Goal: Task Accomplishment & Management: Manage account settings

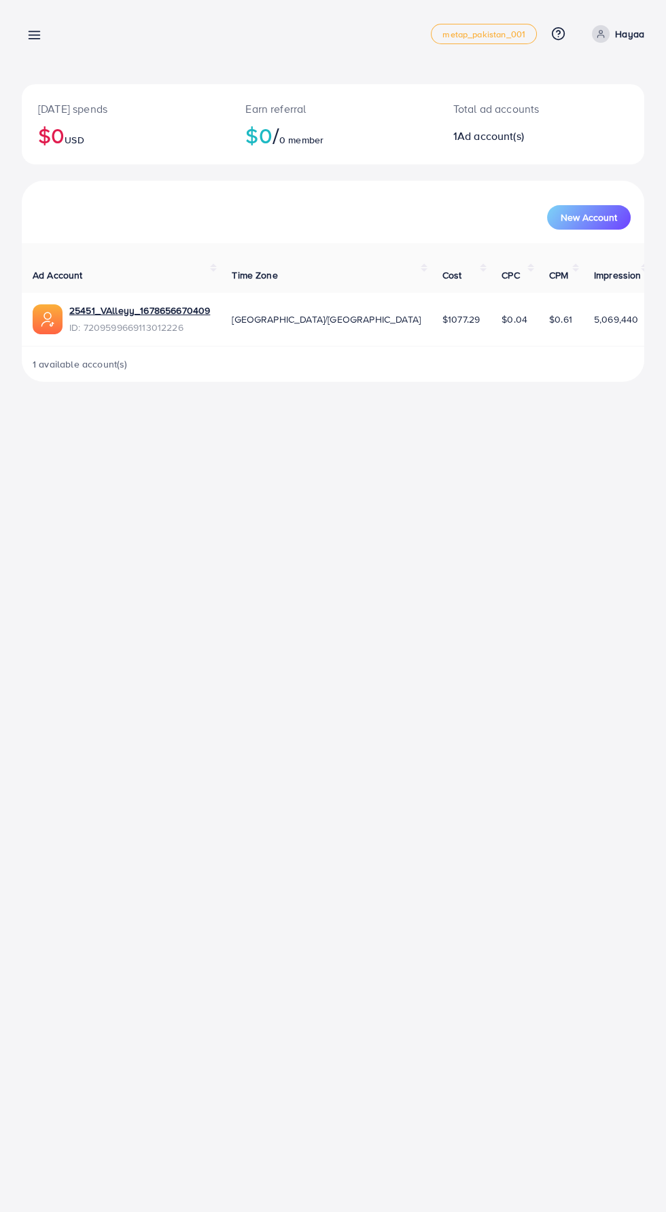
click at [41, 35] on icon at bounding box center [34, 35] width 14 height 14
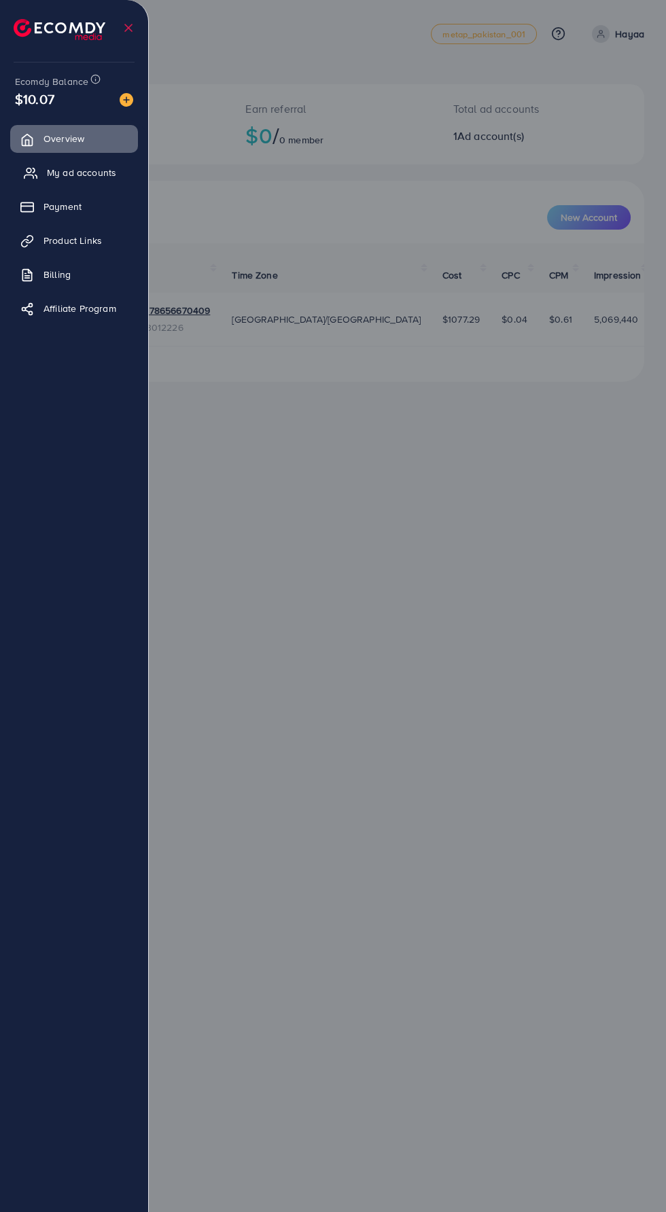
click at [30, 171] on icon at bounding box center [31, 173] width 14 height 14
click at [60, 173] on span "My ad accounts" at bounding box center [81, 173] width 69 height 14
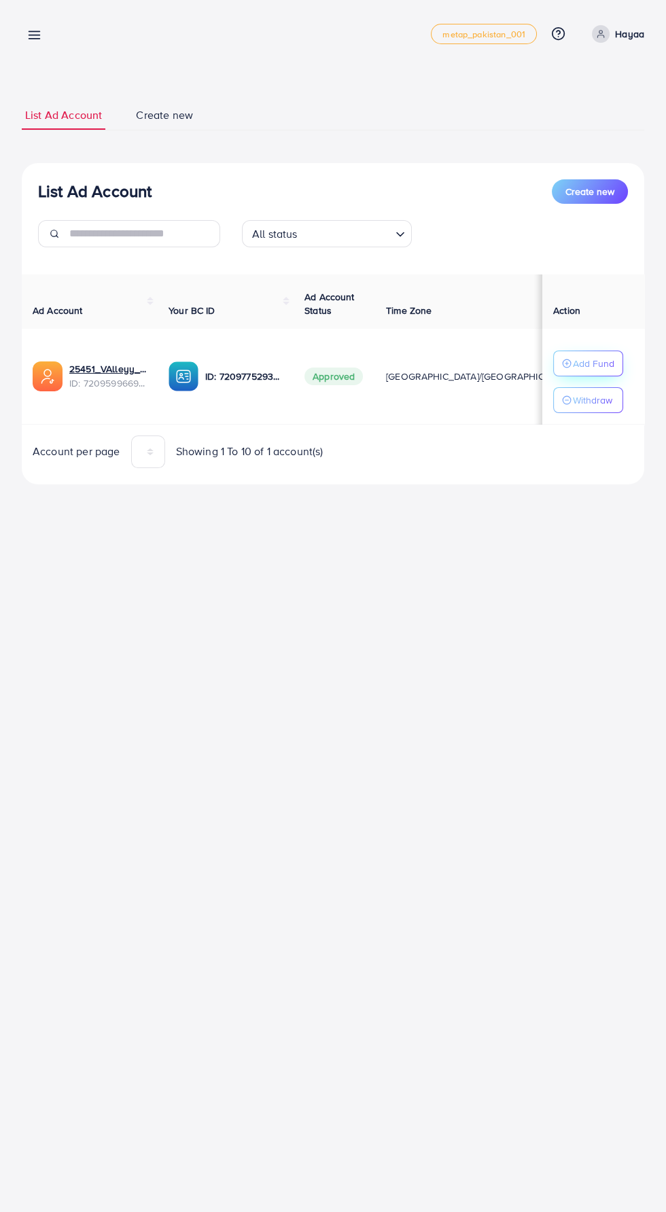
click at [610, 360] on p "Add Fund" at bounding box center [593, 363] width 41 height 16
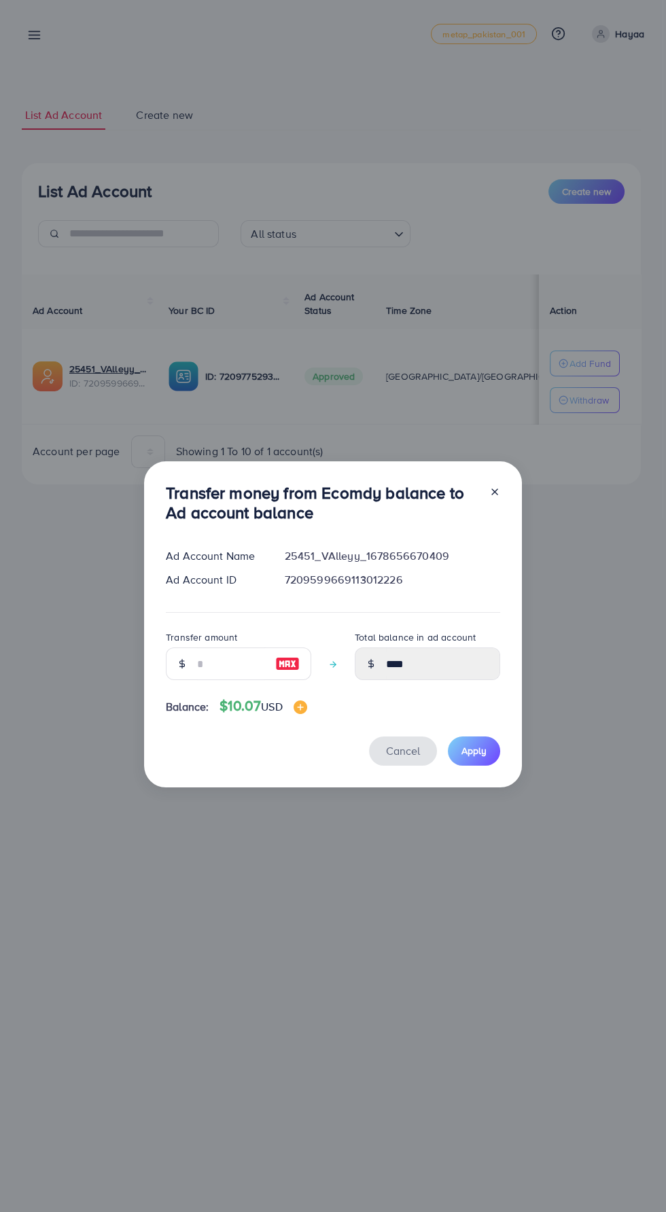
click at [408, 748] on span "Cancel" at bounding box center [403, 750] width 34 height 15
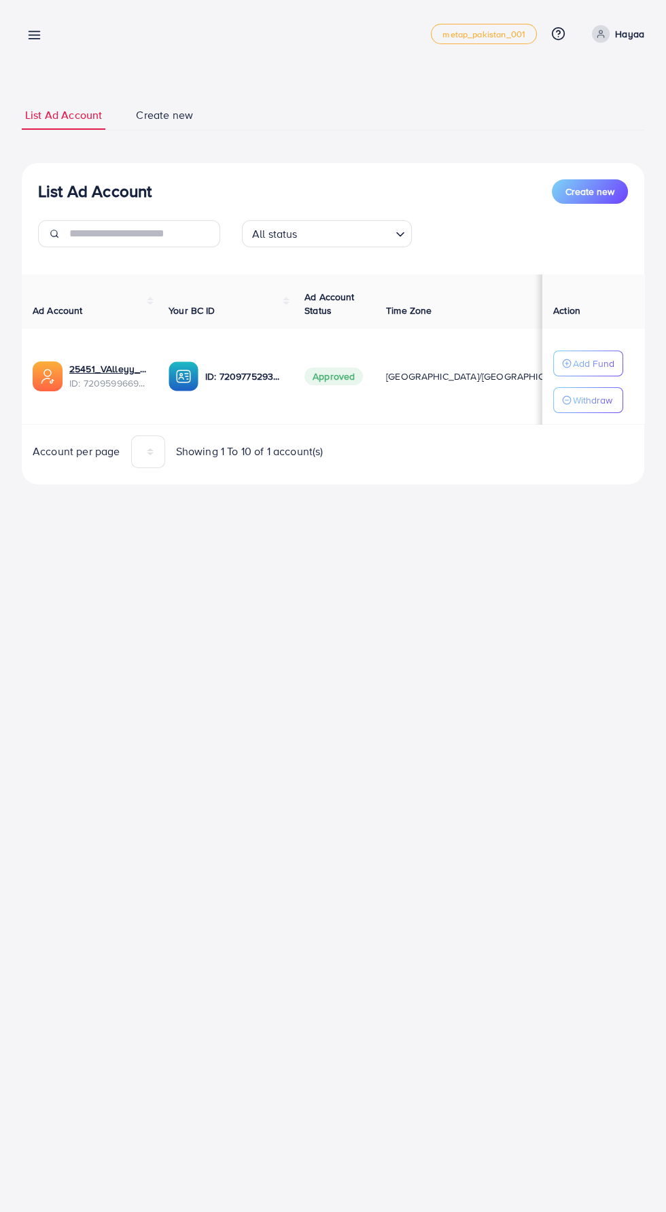
click at [37, 35] on line at bounding box center [34, 35] width 11 height 0
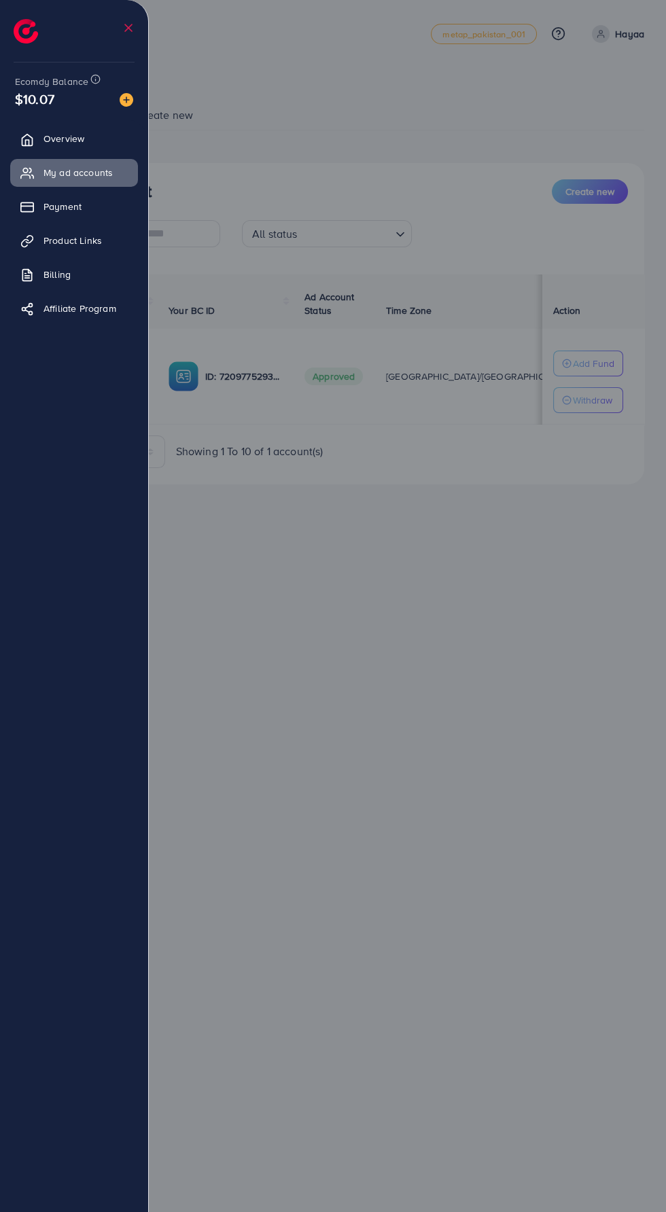
click at [393, 849] on div at bounding box center [333, 727] width 666 height 1455
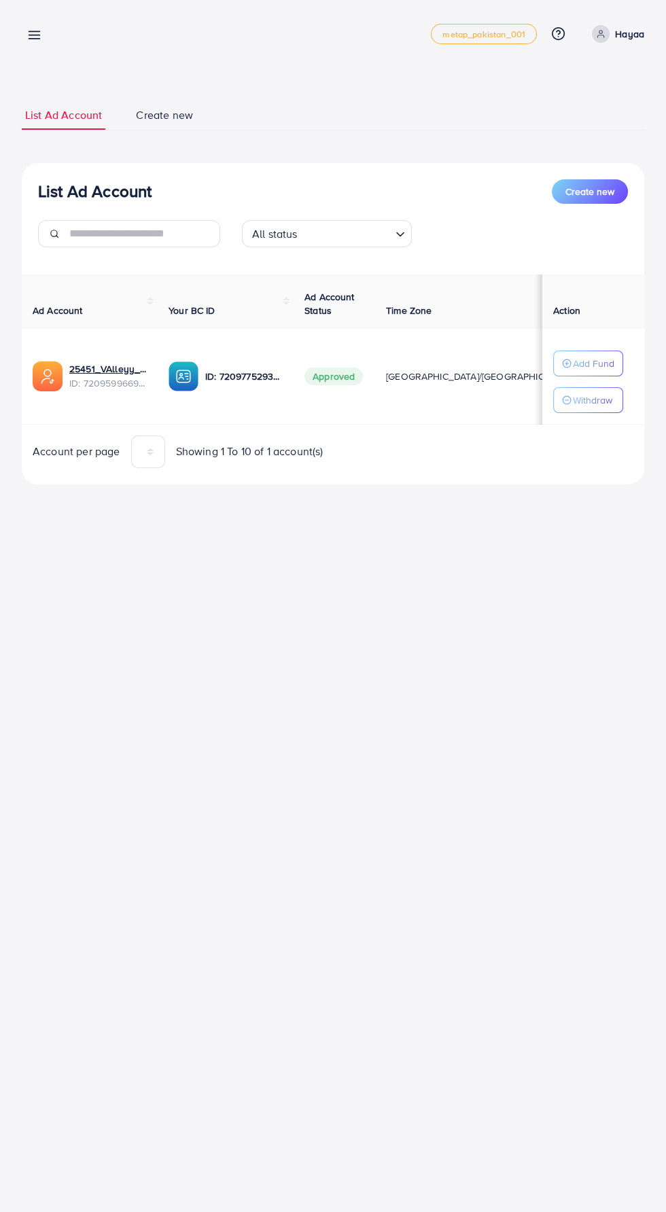
click at [105, 379] on span "ID: 7209599669113012226" at bounding box center [107, 383] width 77 height 14
click at [82, 371] on link "25451_VAlleyy_1678656670409" at bounding box center [107, 369] width 77 height 14
click at [94, 372] on link "25451_VAlleyy_1678656670409" at bounding box center [107, 369] width 77 height 14
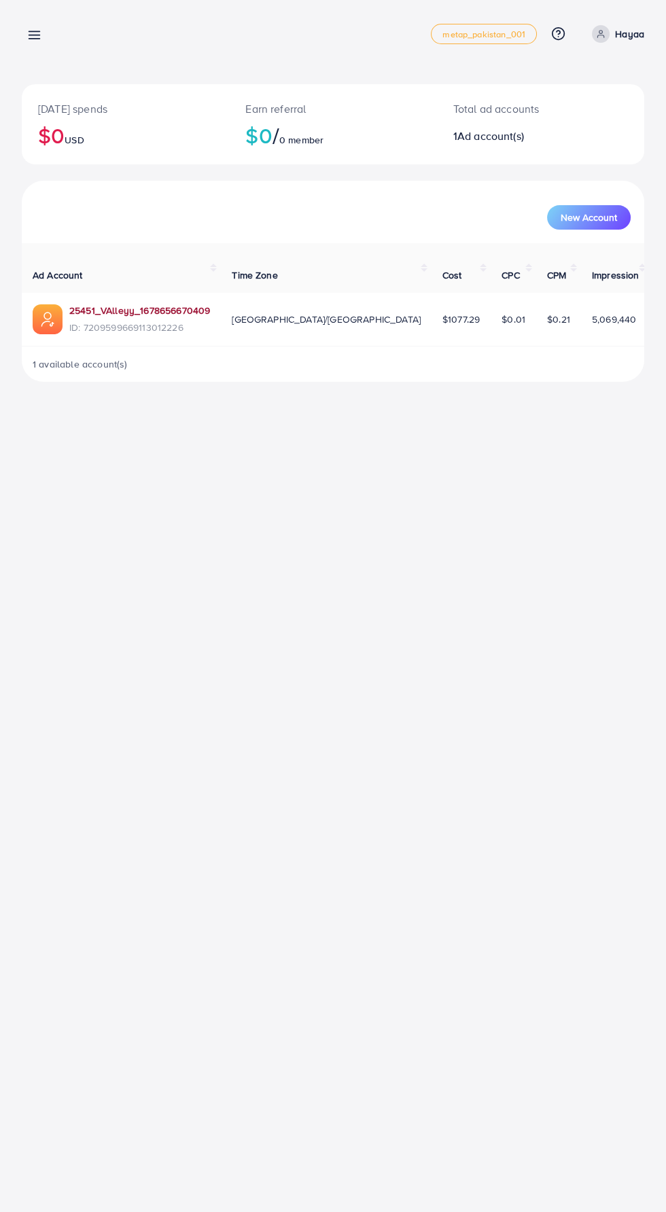
click at [150, 304] on link "25451_VAlleyy_1678656670409" at bounding box center [139, 311] width 141 height 14
